Goal: Navigation & Orientation: Find specific page/section

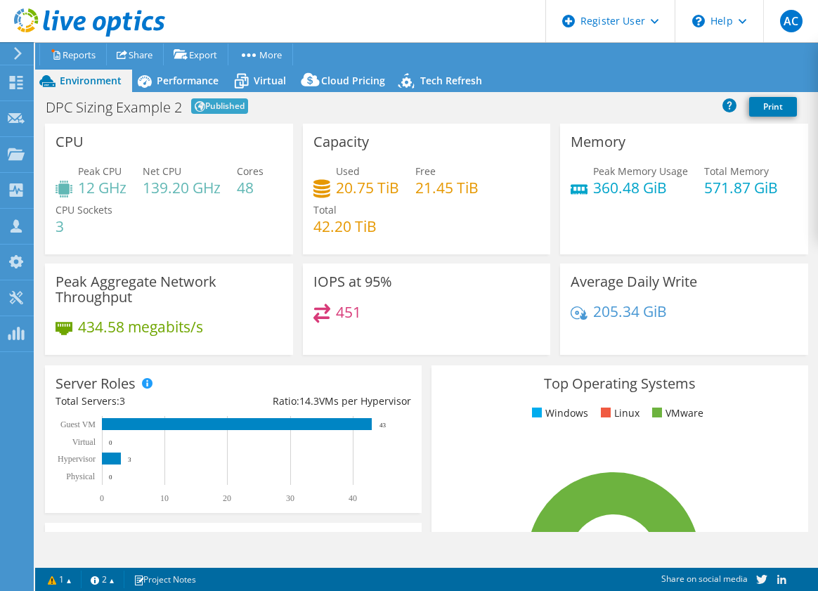
select select "EUFrankfurt"
select select "USD"
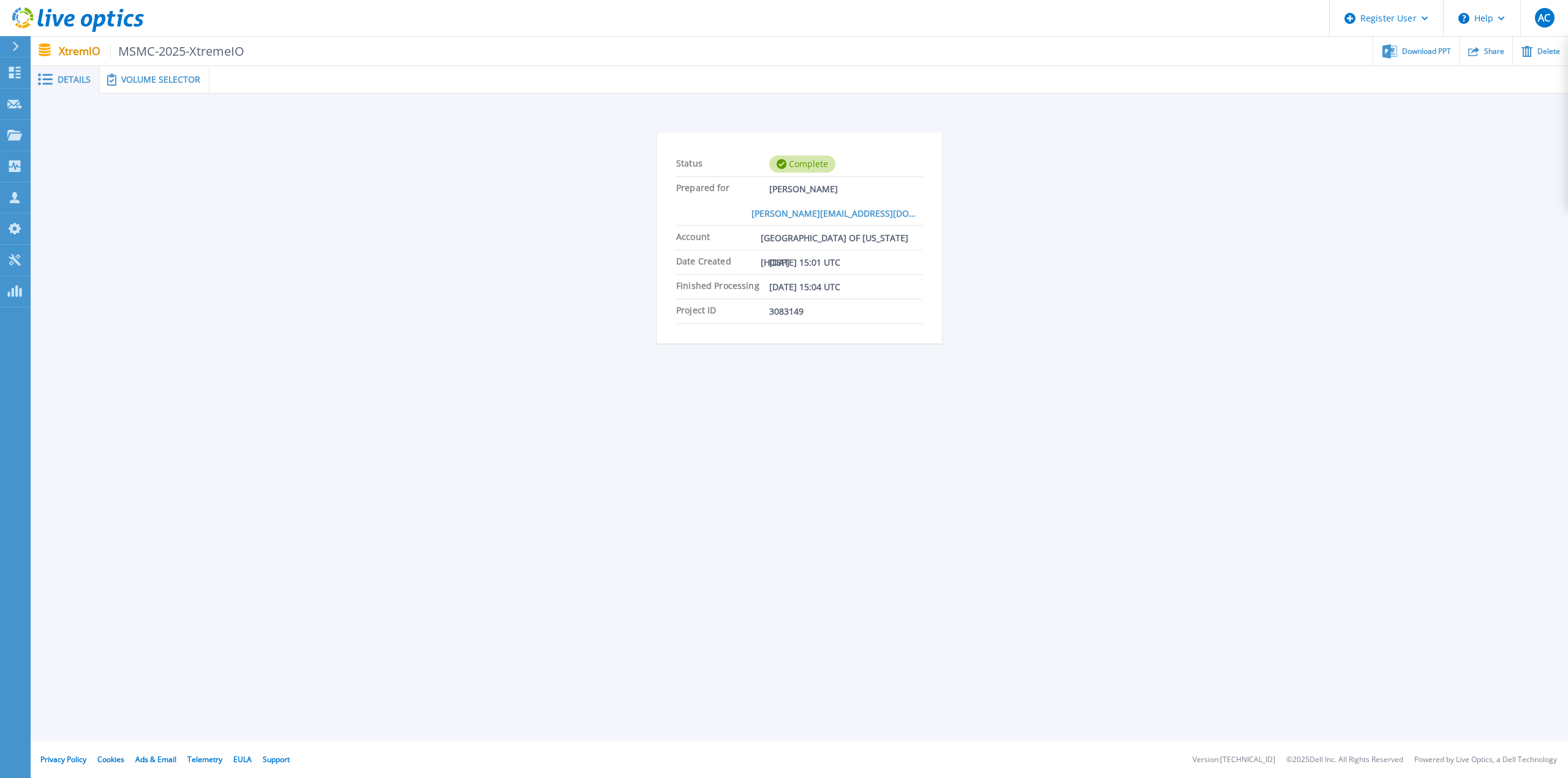
click at [24, 49] on div at bounding box center [21, 46] width 19 height 21
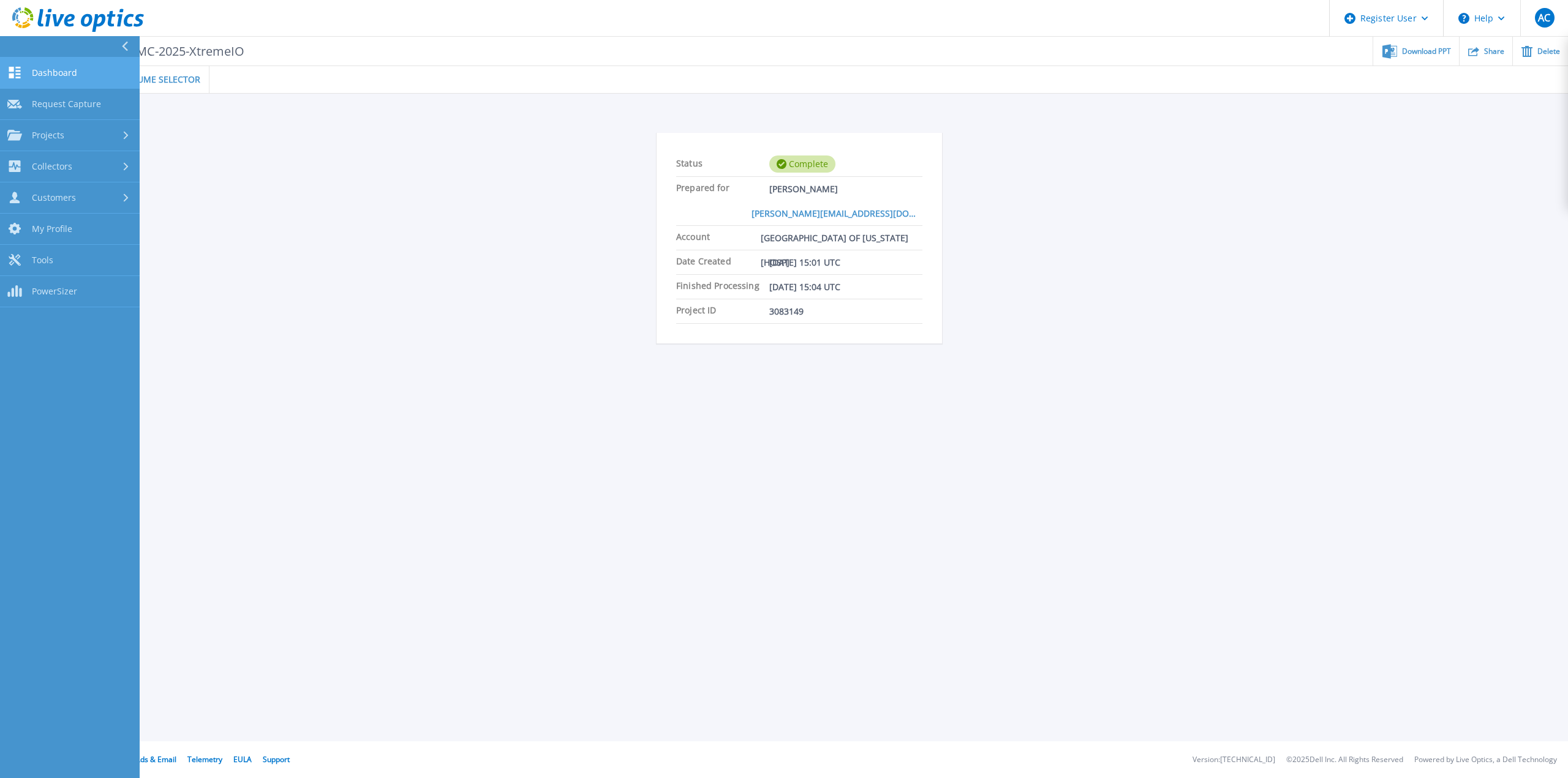
click at [81, 72] on link "Dashboard Dashboard" at bounding box center [70, 73] width 139 height 31
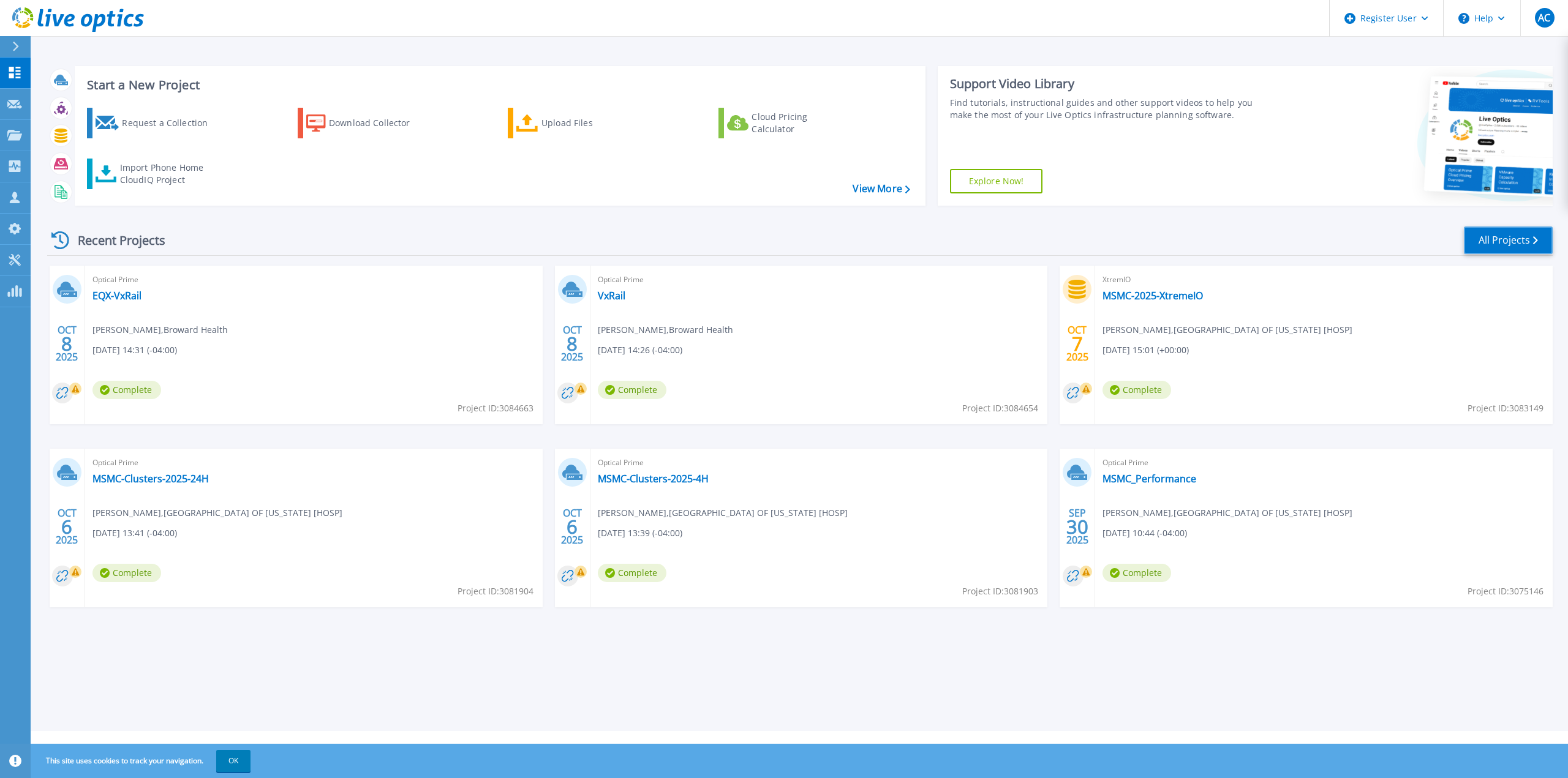
click at [1500, 250] on link "All Projects" at bounding box center [1508, 240] width 89 height 28
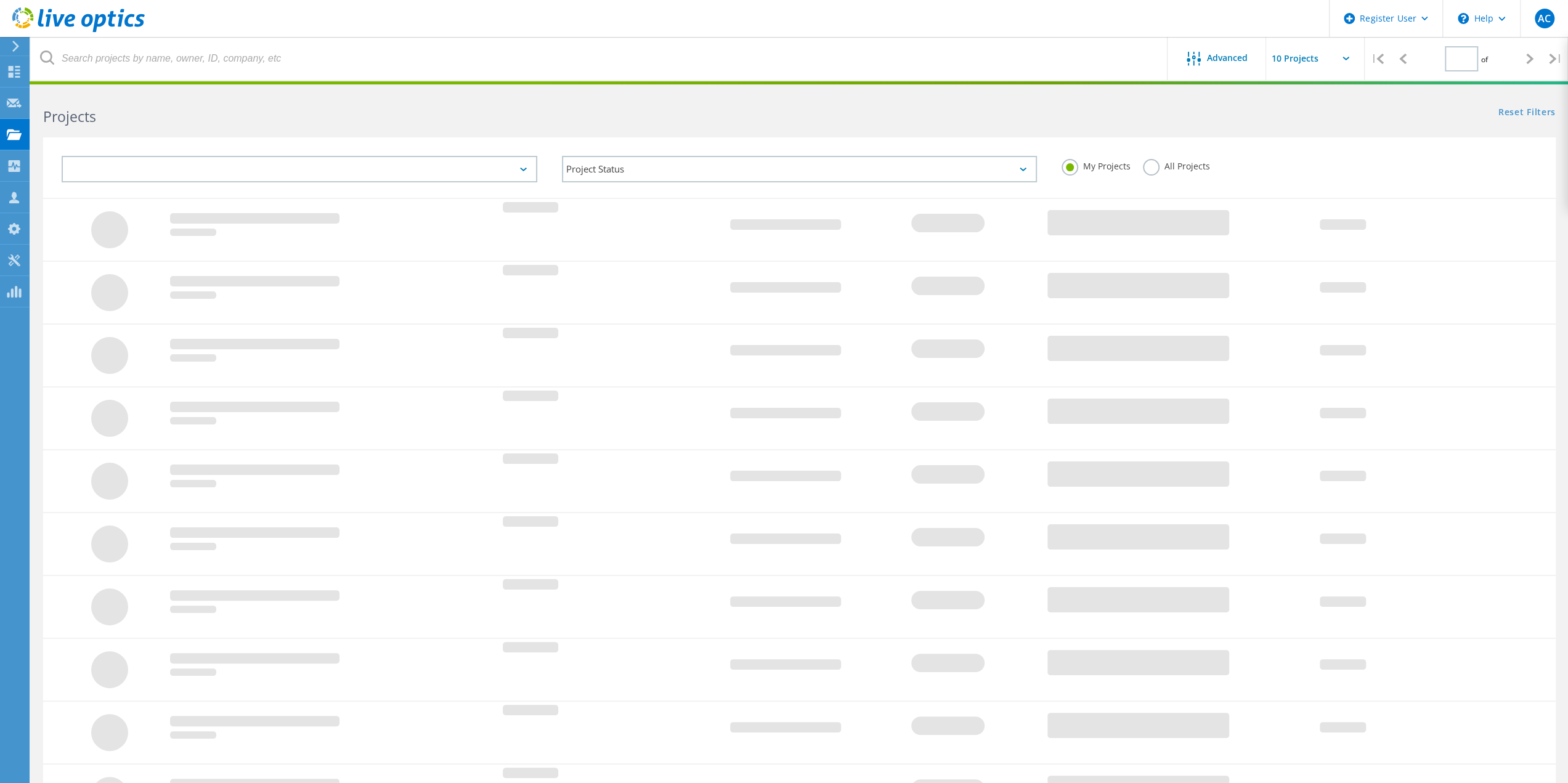
type input "1"
